Goal: Share content

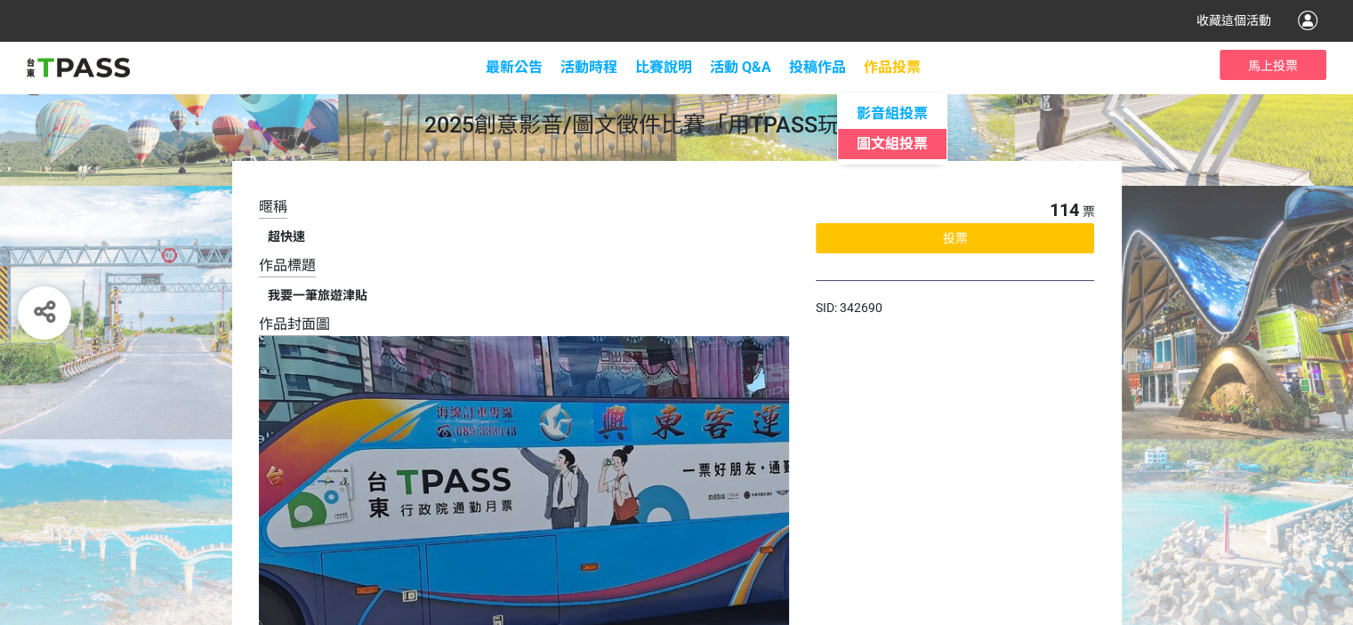
click at [893, 140] on span "圖文組投票" at bounding box center [891, 143] width 71 height 17
select select "13139"
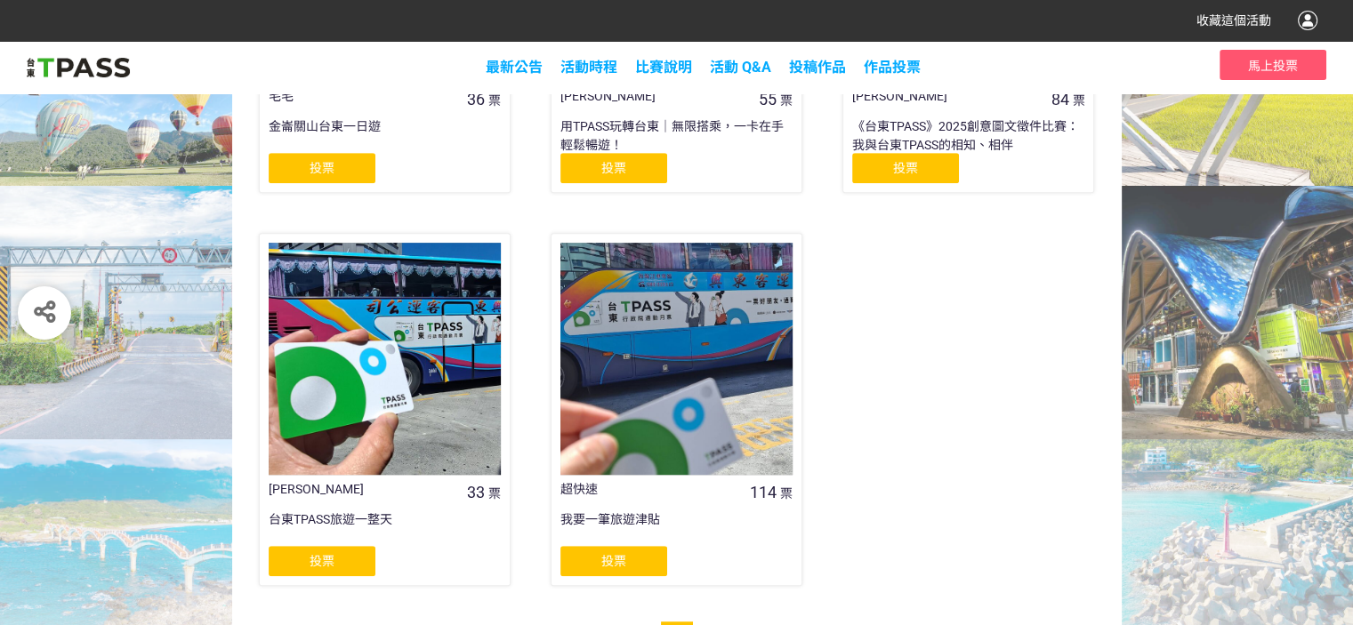
scroll to position [978, 0]
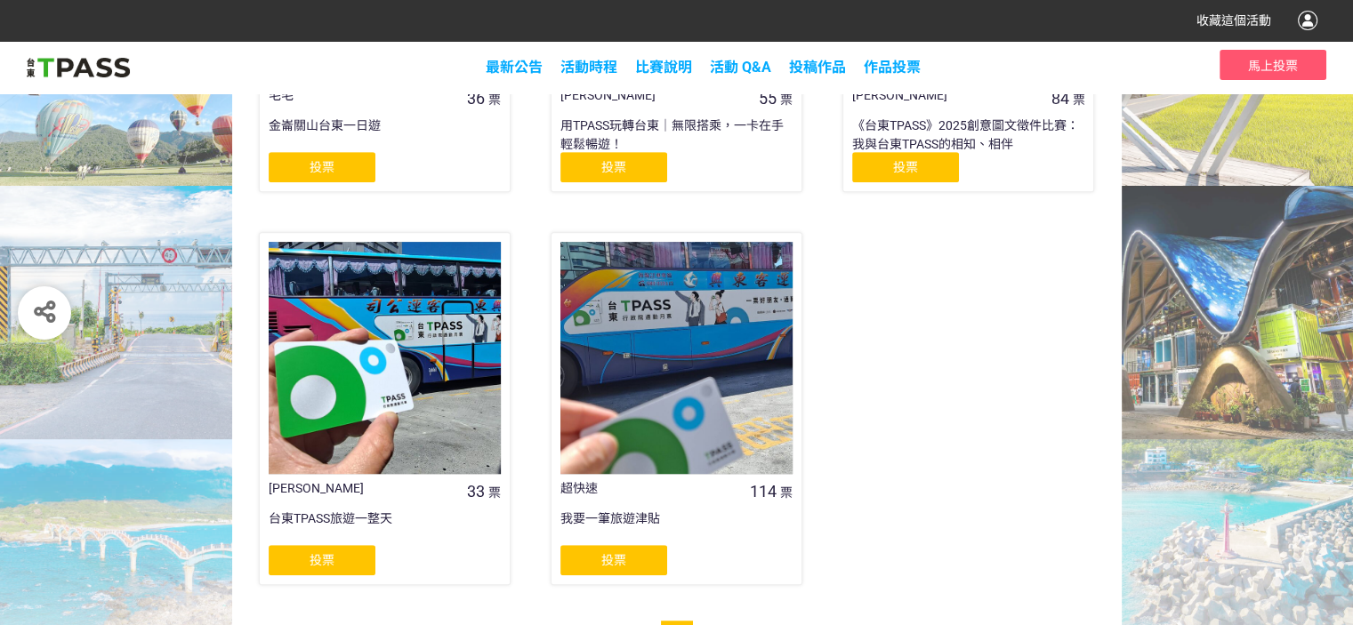
click at [701, 383] on div at bounding box center [676, 358] width 232 height 232
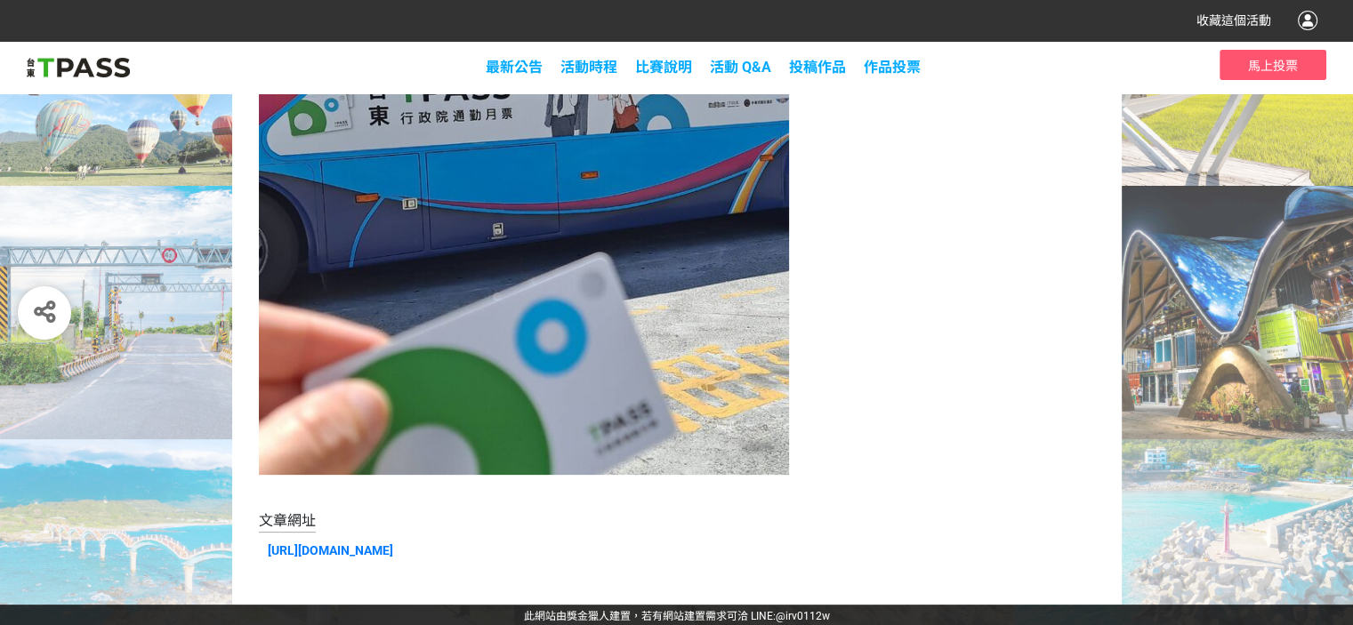
scroll to position [393, 0]
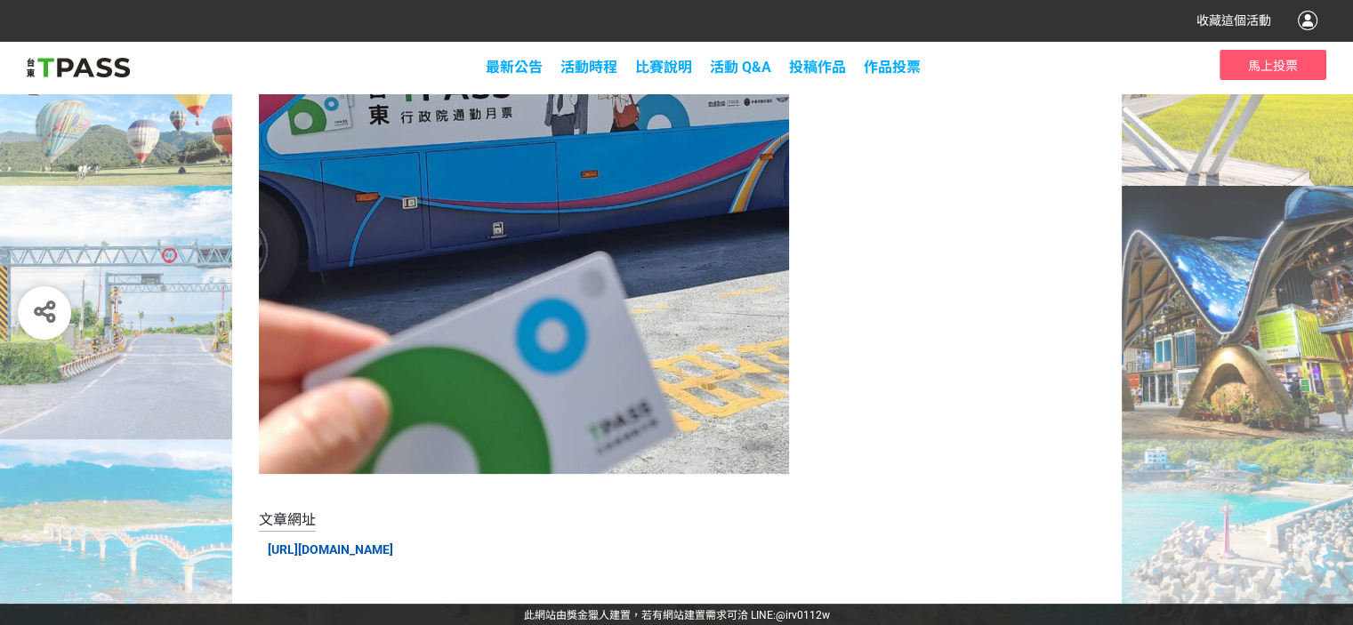
click at [393, 551] on link "[URL][DOMAIN_NAME]" at bounding box center [330, 550] width 125 height 14
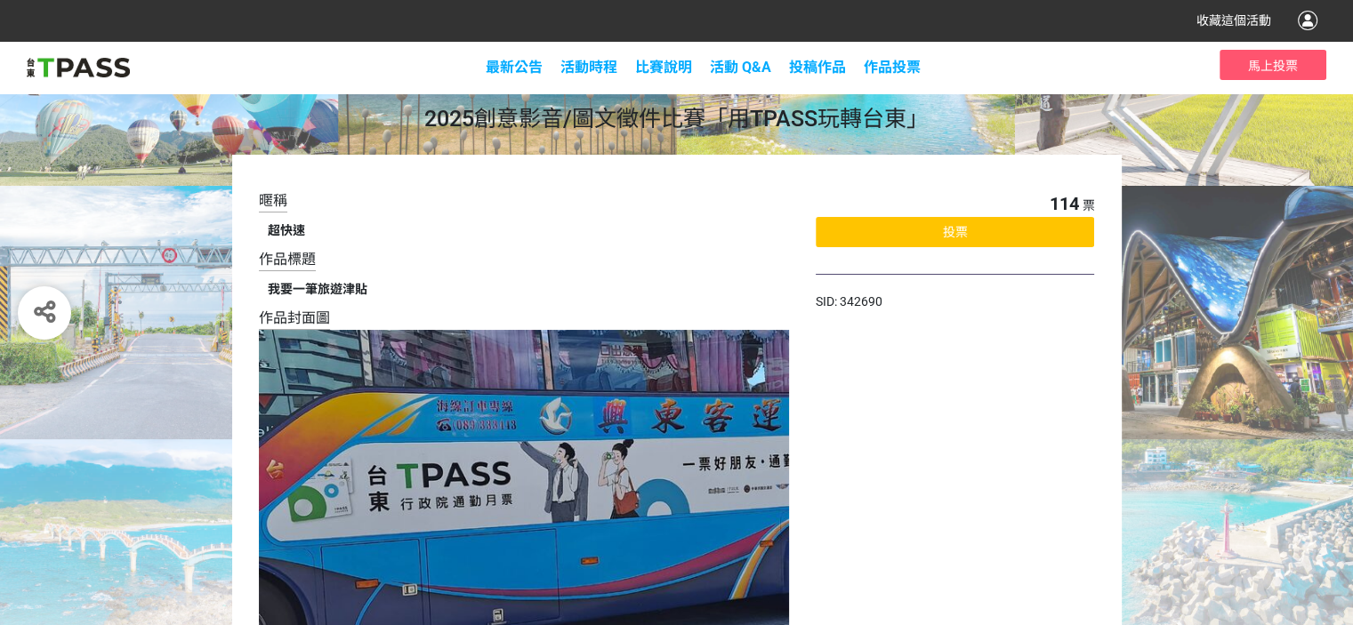
scroll to position [0, 0]
